Goal: Transaction & Acquisition: Book appointment/travel/reservation

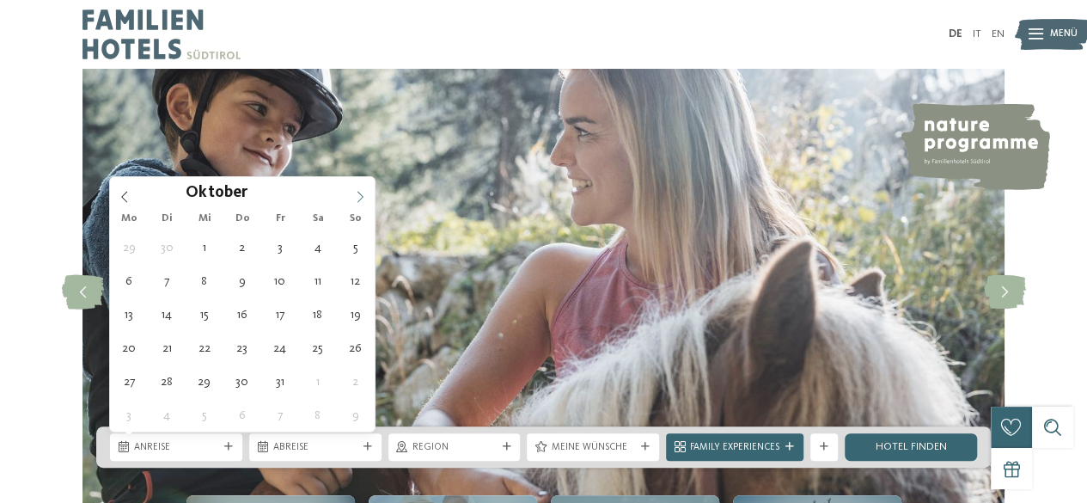
click at [355, 197] on icon at bounding box center [360, 197] width 12 height 12
type div "[DATE]"
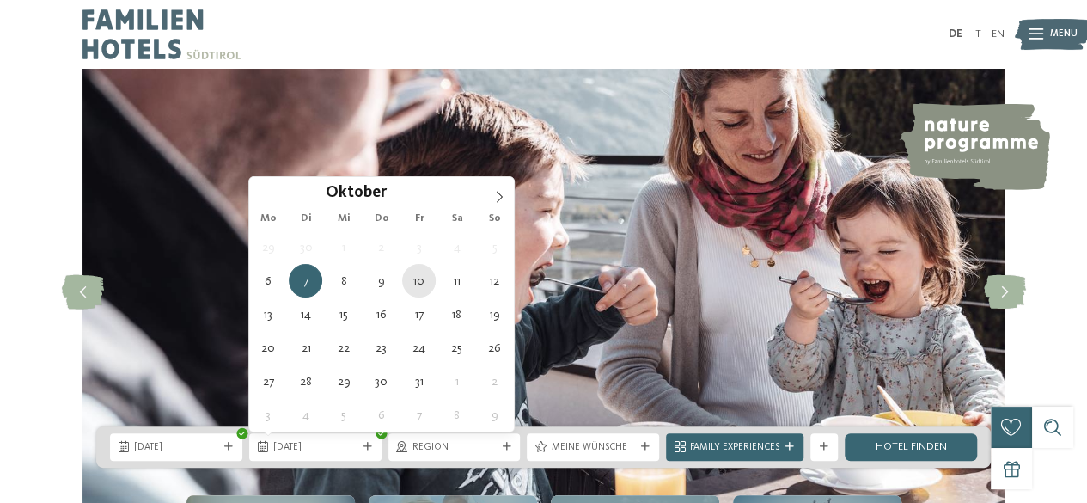
type div "[DATE]"
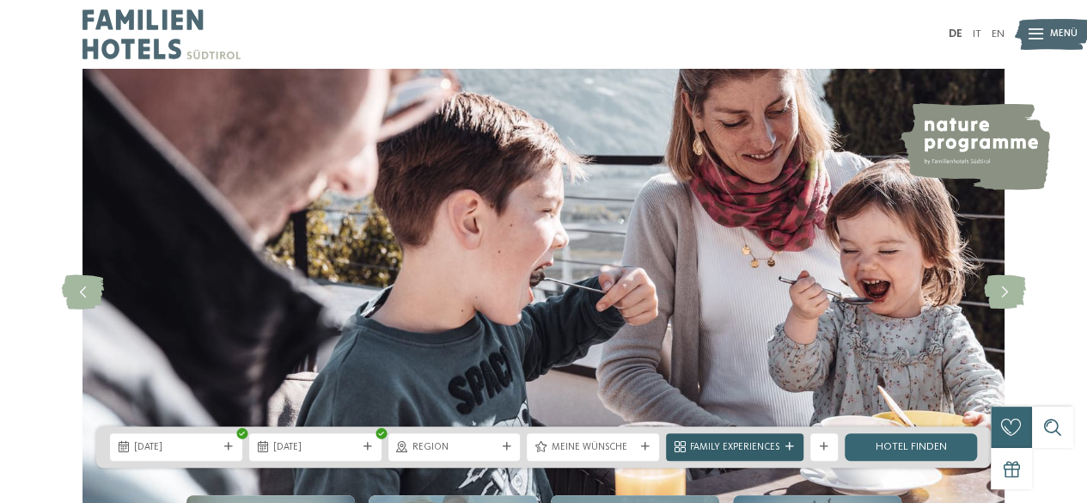
click at [775, 446] on span "Family Experiences" at bounding box center [734, 448] width 89 height 14
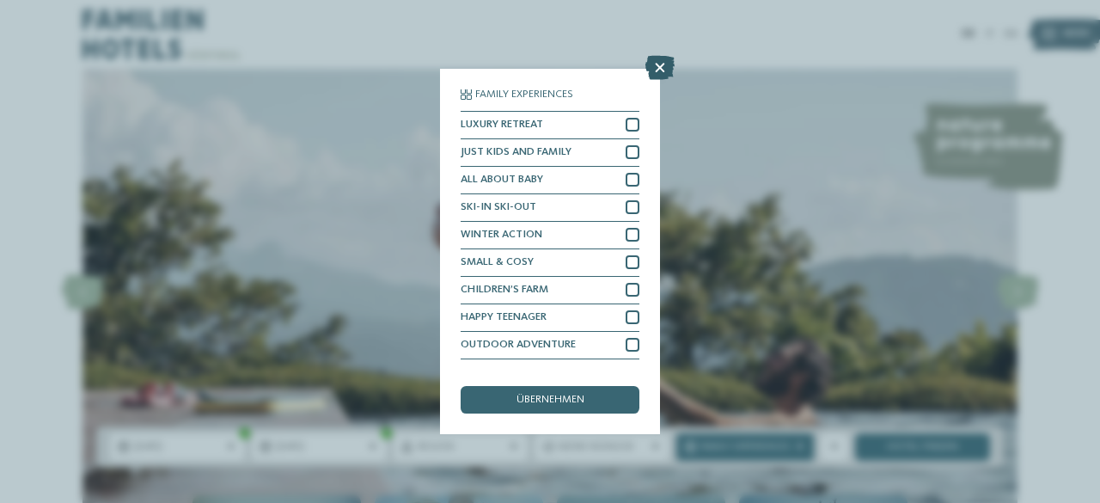
click at [666, 57] on icon at bounding box center [659, 68] width 29 height 24
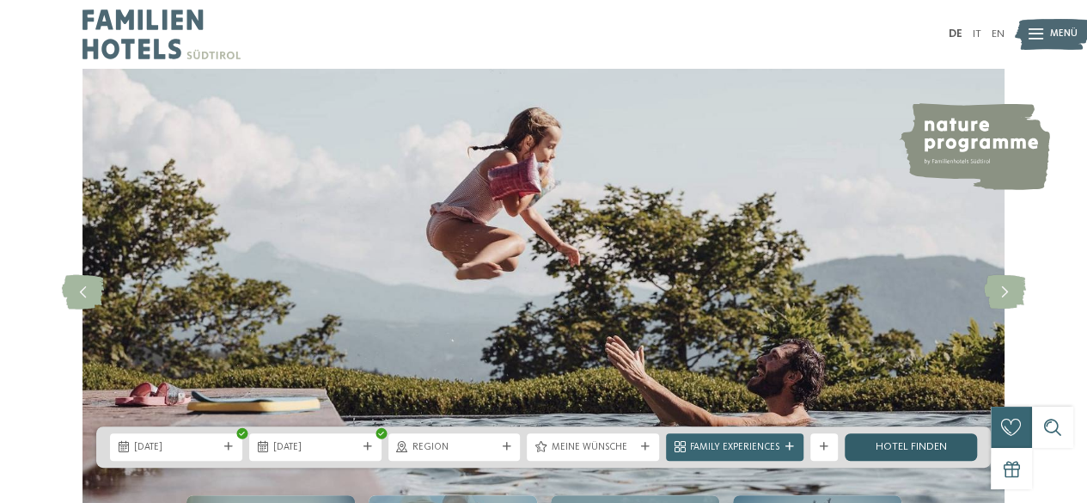
click at [919, 445] on link "Hotel finden" at bounding box center [910, 446] width 132 height 27
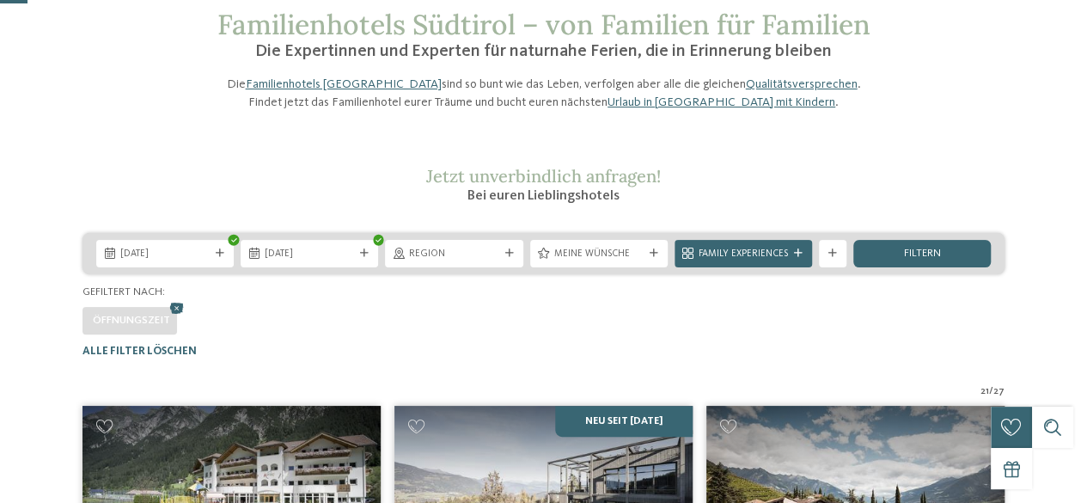
scroll to position [103, 0]
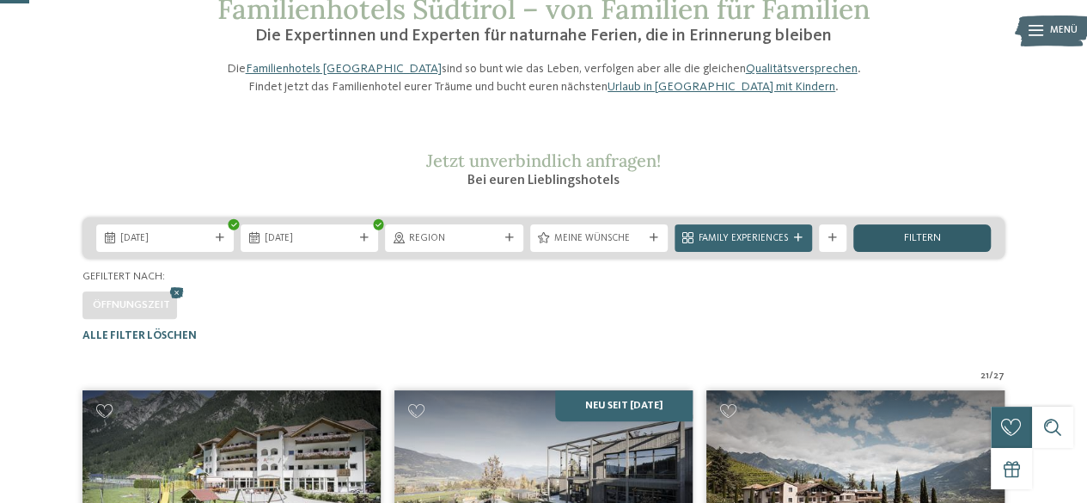
click at [960, 252] on div "filtern" at bounding box center [921, 237] width 137 height 27
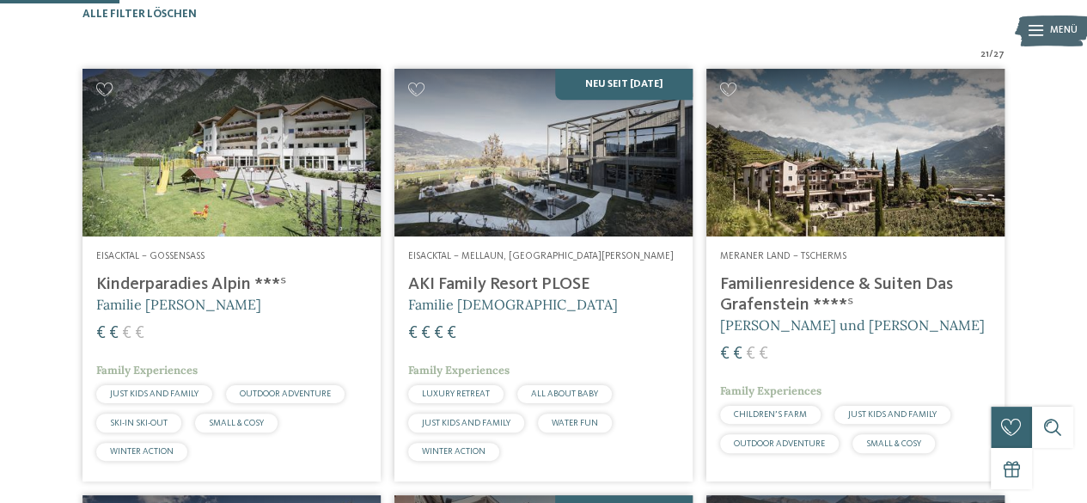
scroll to position [424, 0]
click at [1051, 37] on span "Menü" at bounding box center [1063, 31] width 27 height 14
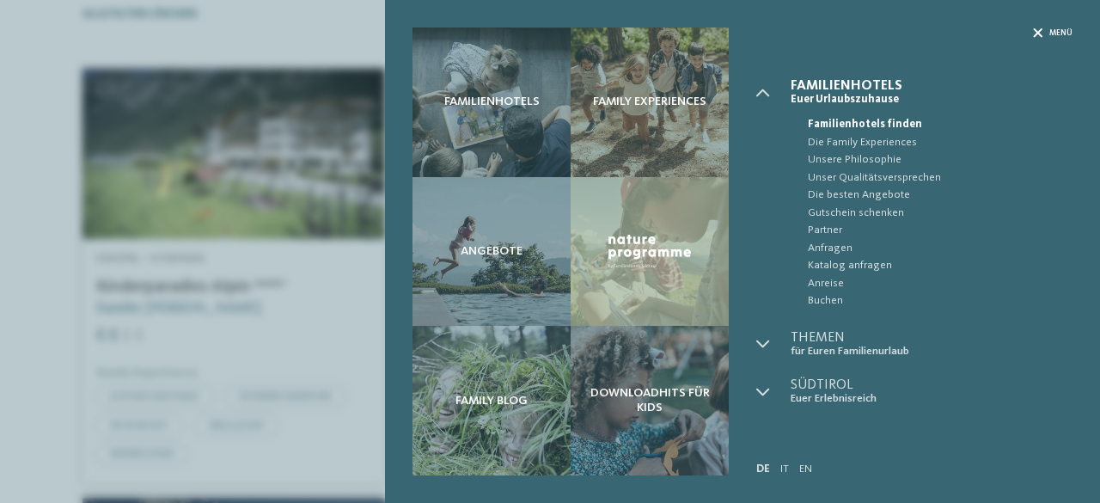
click at [1054, 33] on span "Menü" at bounding box center [1060, 32] width 23 height 11
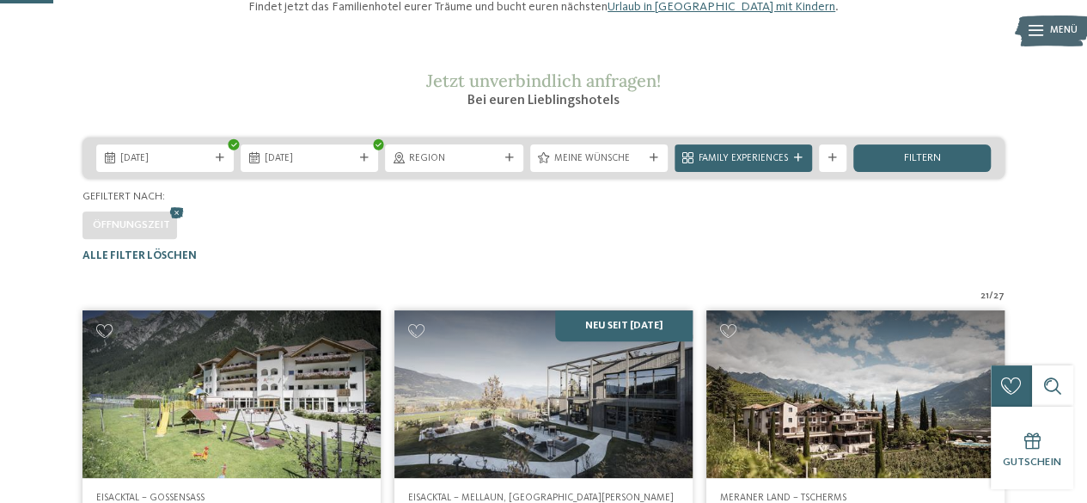
scroll to position [178, 0]
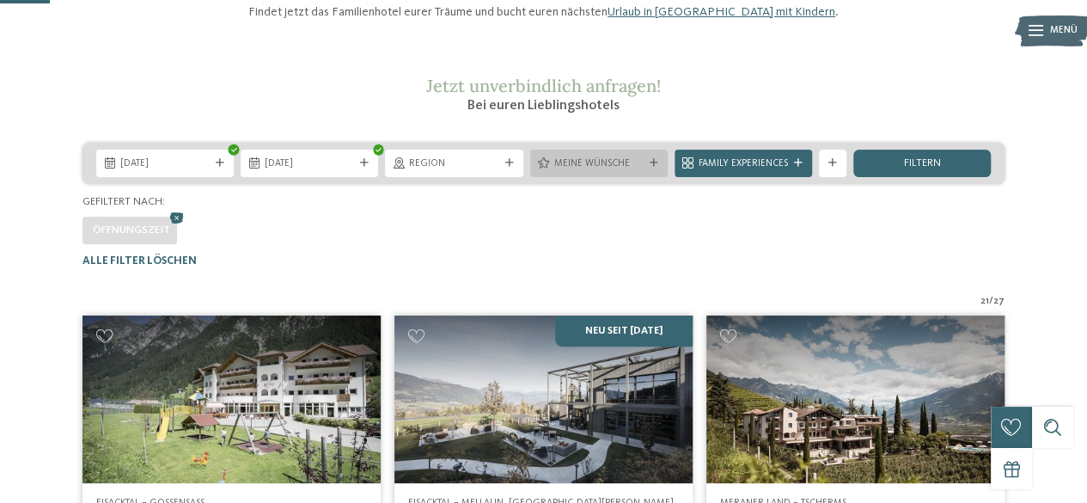
click at [608, 171] on span "Meine Wünsche" at bounding box center [598, 164] width 89 height 14
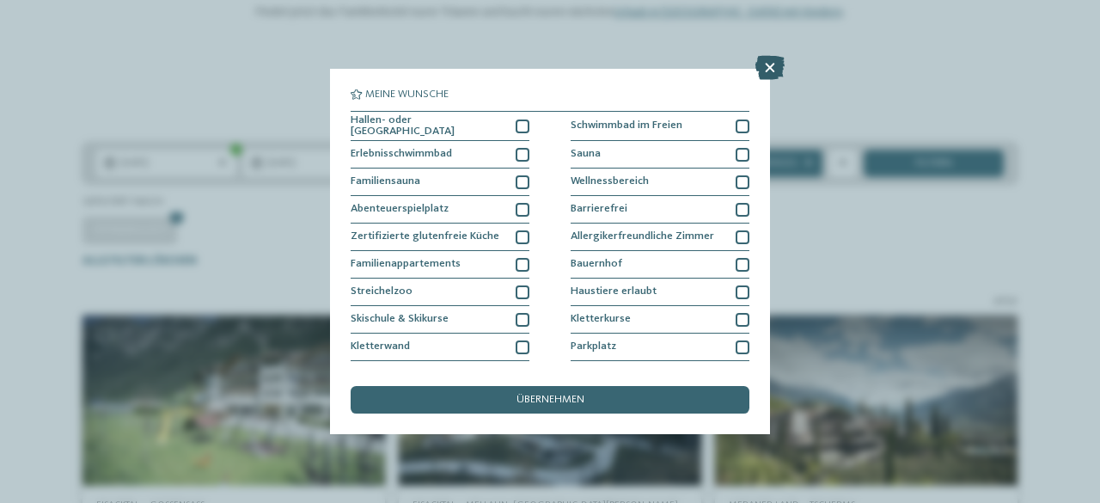
click at [769, 72] on icon at bounding box center [769, 68] width 29 height 24
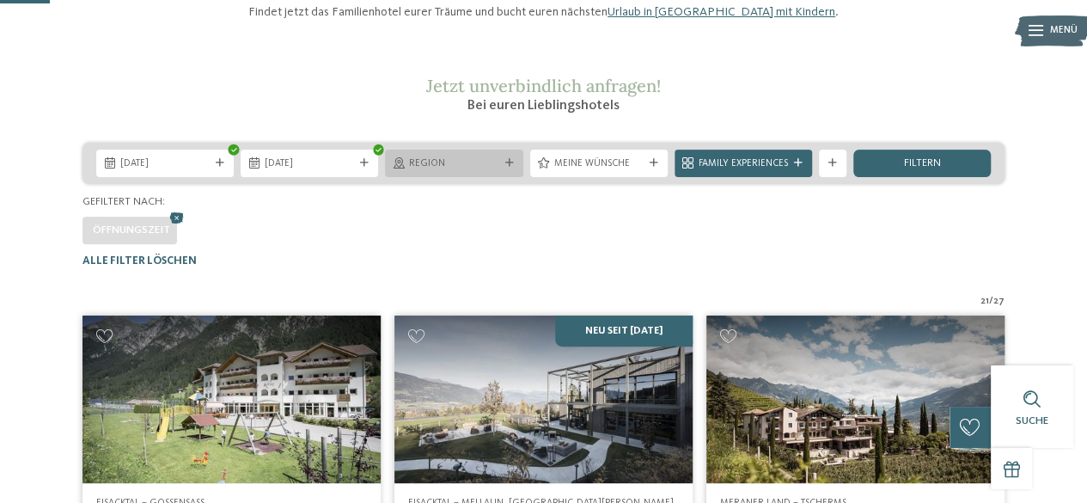
click at [436, 171] on span "Region" at bounding box center [453, 164] width 89 height 14
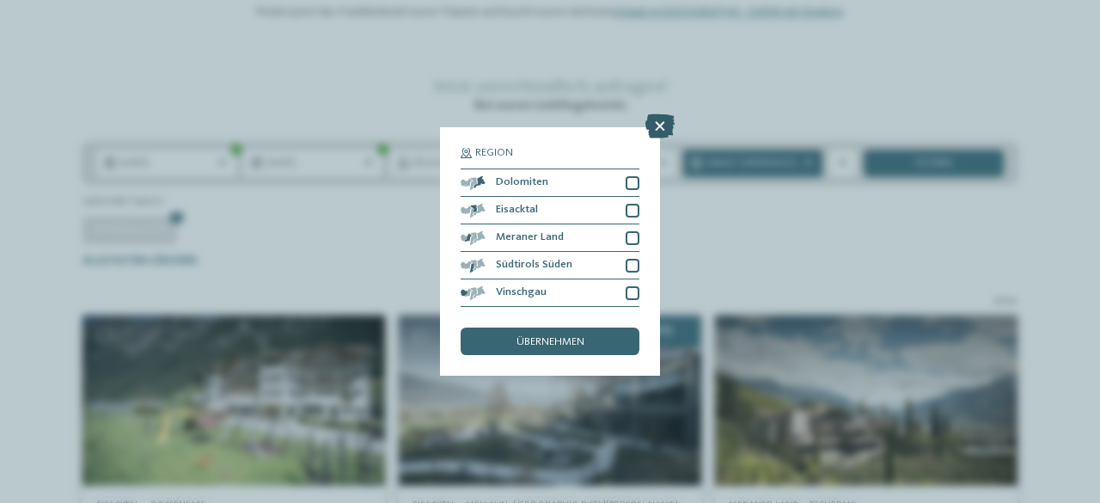
click at [655, 123] on icon at bounding box center [659, 126] width 29 height 24
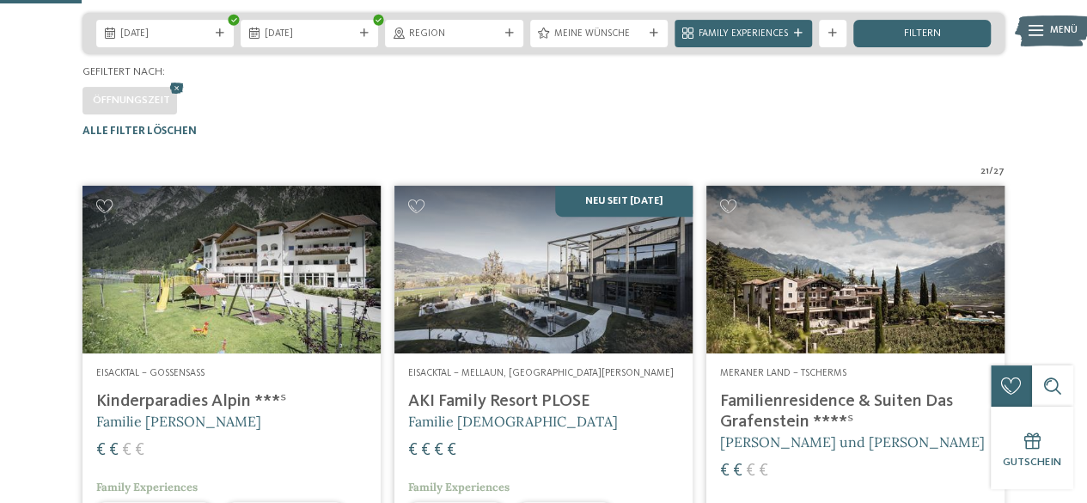
scroll to position [340, 0]
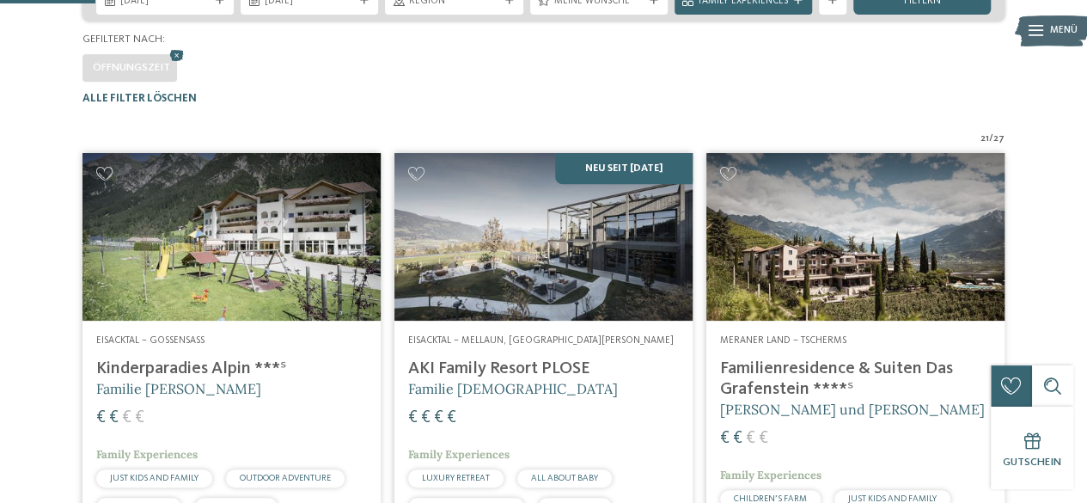
click at [164, 302] on img at bounding box center [231, 237] width 298 height 168
